Goal: Task Accomplishment & Management: Use online tool/utility

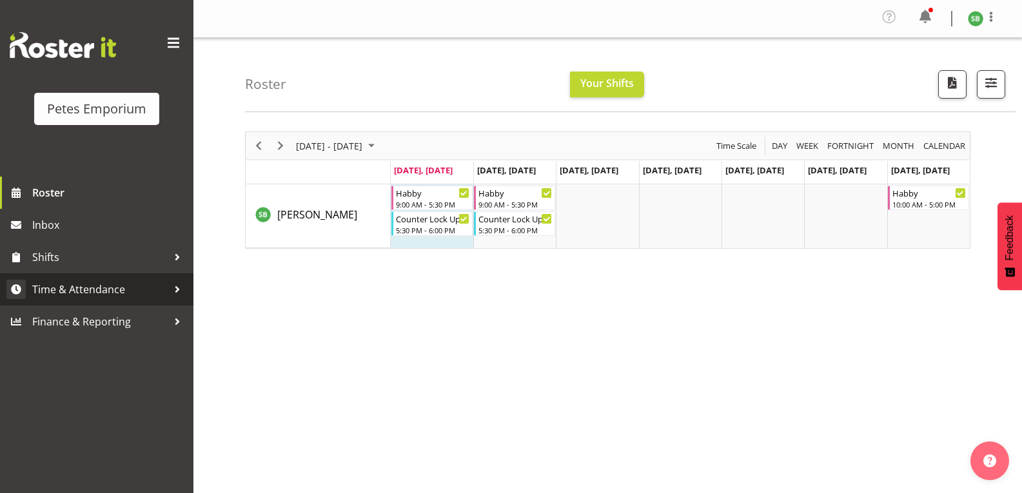
click at [68, 298] on span "Time & Attendance" at bounding box center [99, 289] width 135 height 19
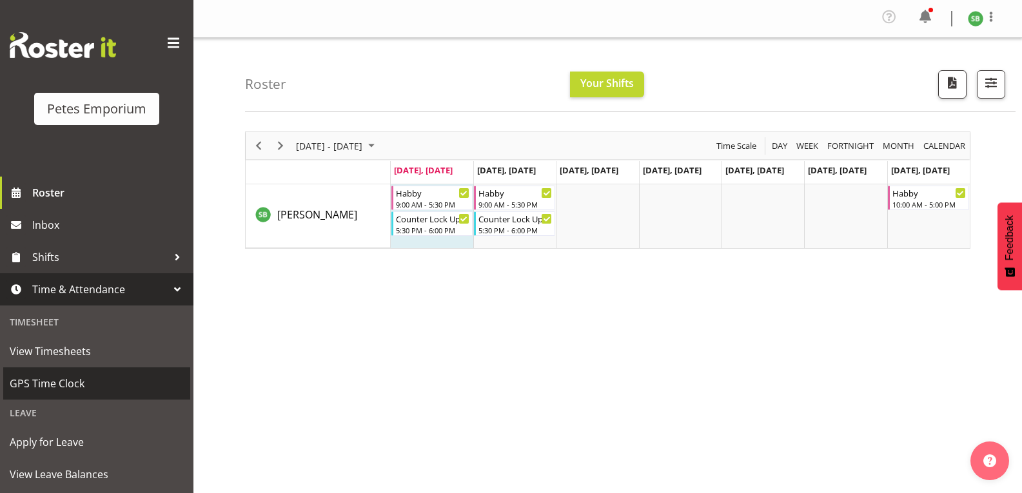
click at [53, 387] on span "GPS Time Clock" at bounding box center [97, 383] width 174 height 19
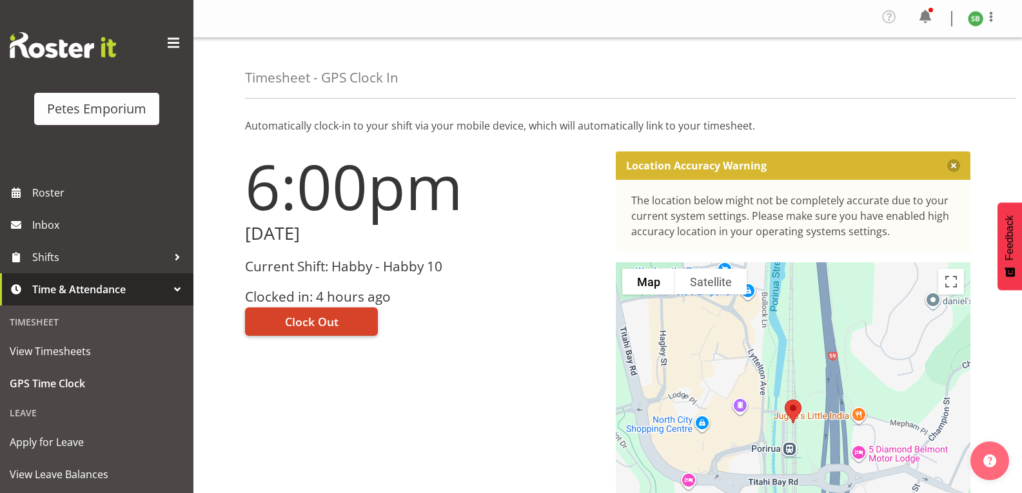
click at [320, 318] on span "Clock Out" at bounding box center [311, 321] width 53 height 17
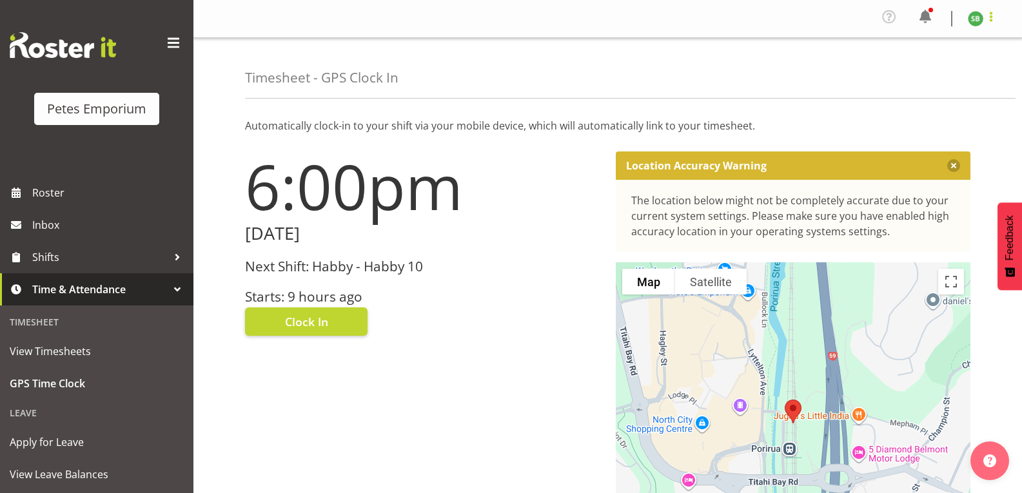
click at [989, 22] on span at bounding box center [990, 16] width 15 height 15
click at [918, 74] on link "Log Out" at bounding box center [937, 70] width 124 height 23
